Goal: Navigation & Orientation: Find specific page/section

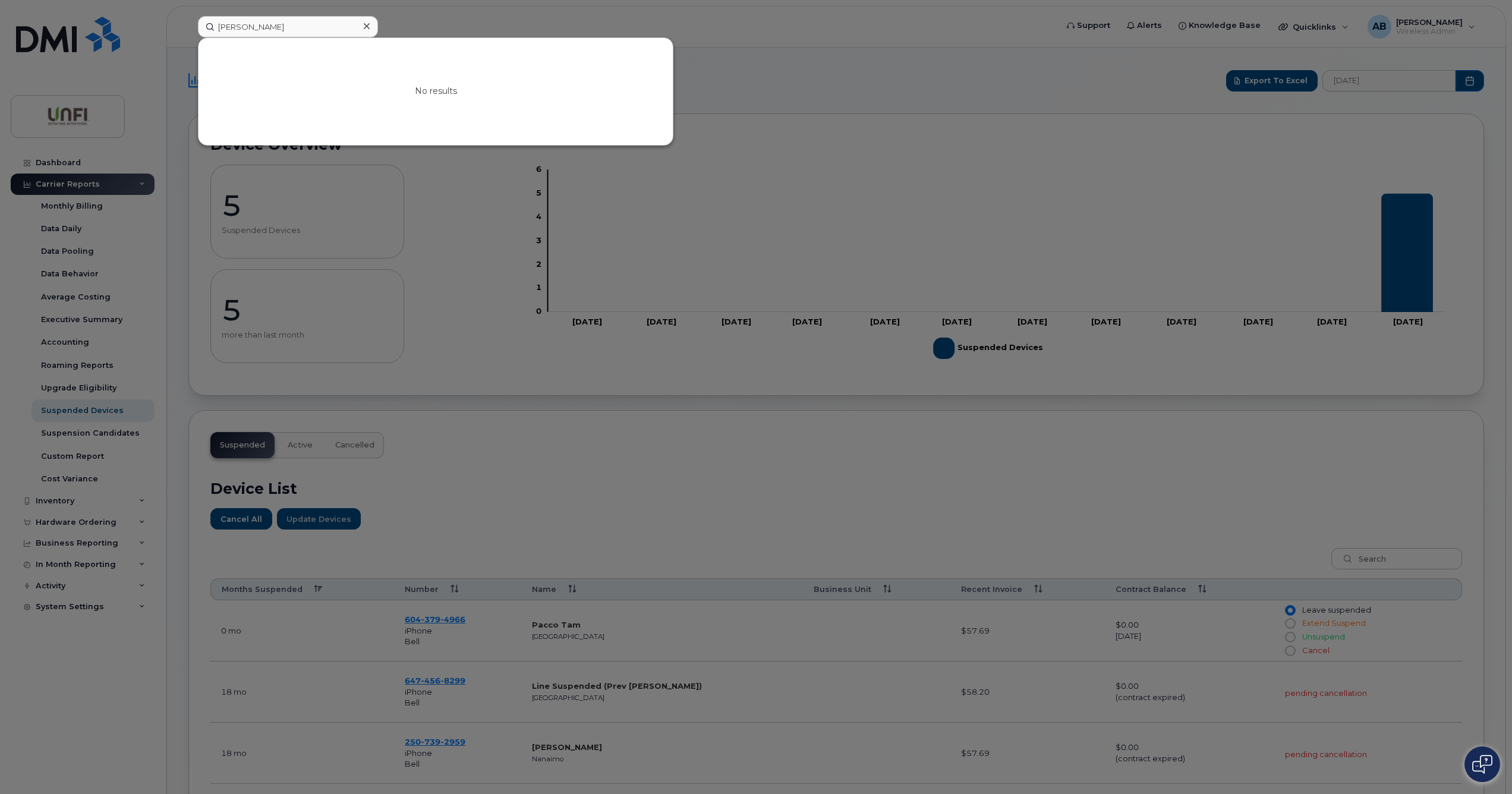
scroll to position [283, 0]
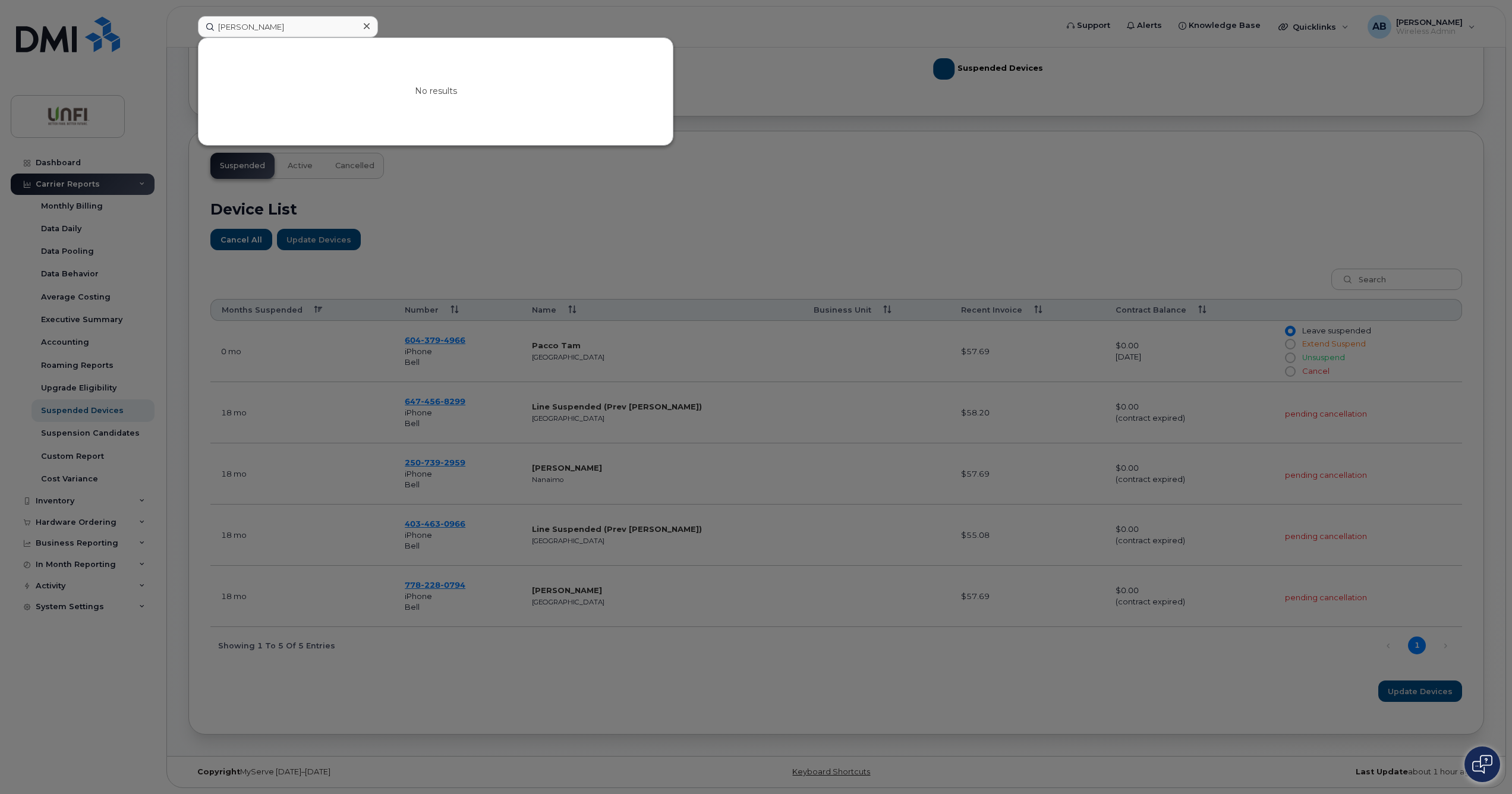
click at [662, 160] on div at bounding box center [756, 397] width 1512 height 794
